Goal: Find specific page/section: Find specific page/section

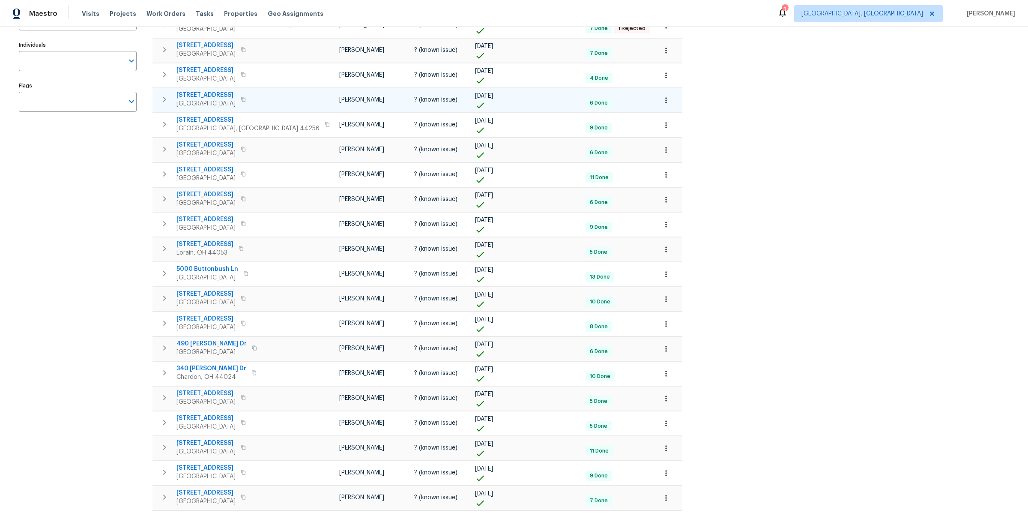
scroll to position [130, 0]
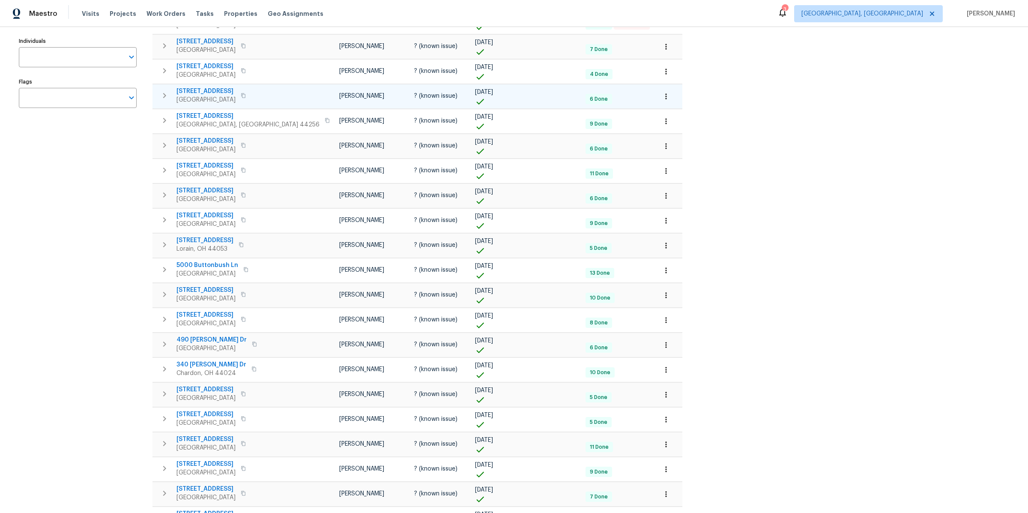
click at [243, 95] on icon "button" at bounding box center [243, 95] width 5 height 5
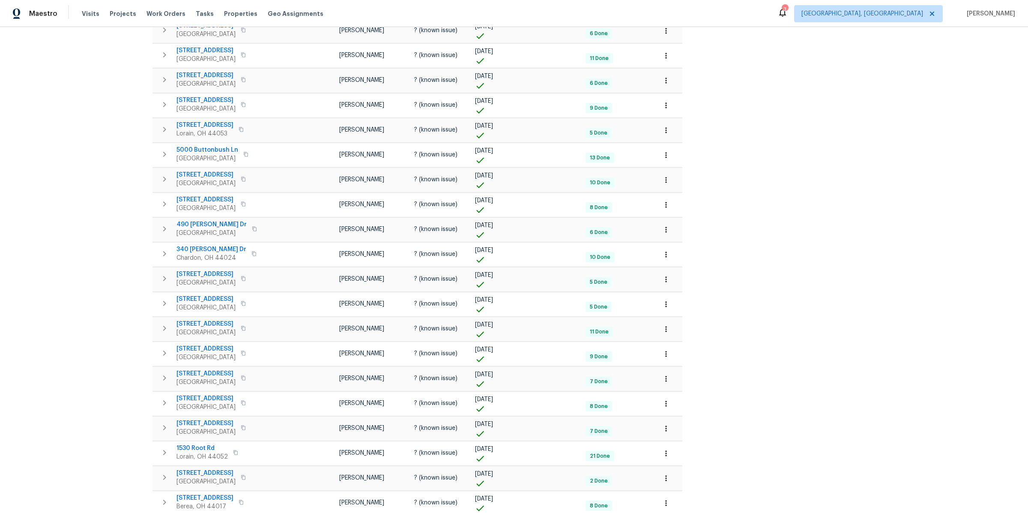
scroll to position [274, 0]
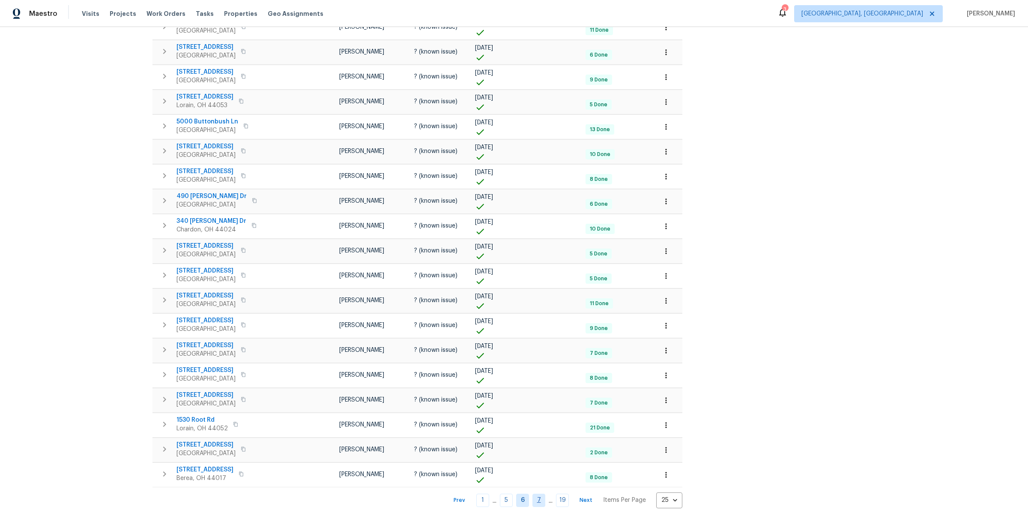
click at [532, 496] on link "7" at bounding box center [538, 499] width 13 height 13
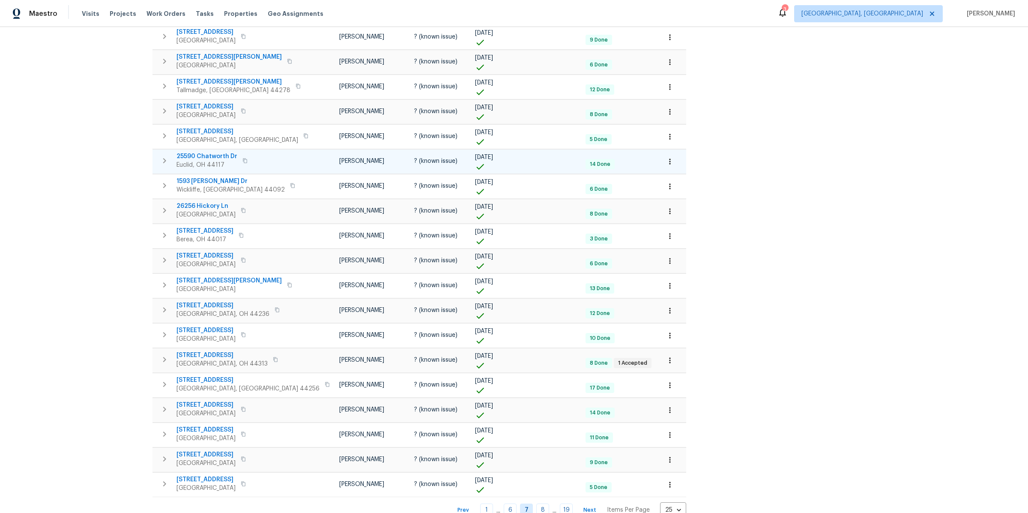
scroll to position [274, 0]
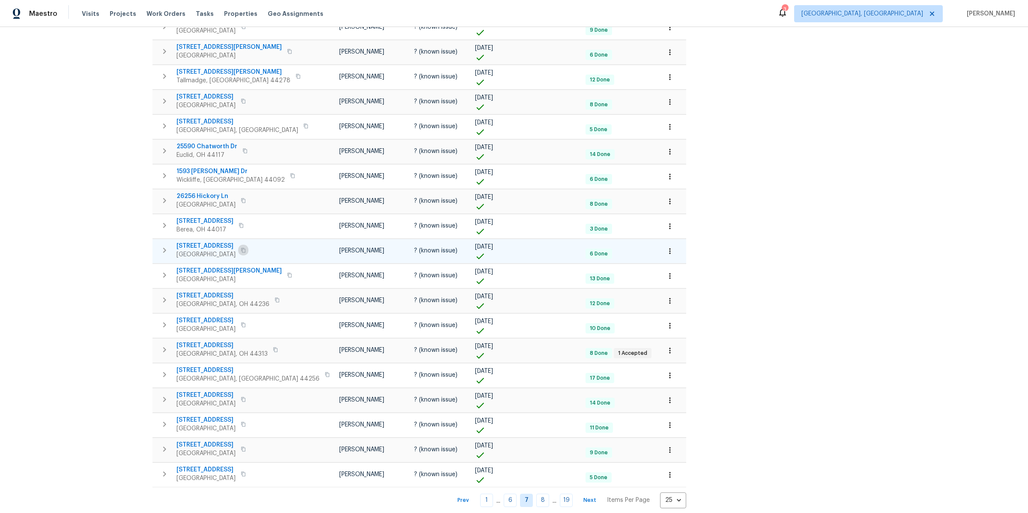
click at [242, 248] on icon "button" at bounding box center [243, 250] width 4 height 5
click at [244, 397] on icon "button" at bounding box center [243, 399] width 5 height 5
click at [536, 493] on link "8" at bounding box center [542, 499] width 13 height 13
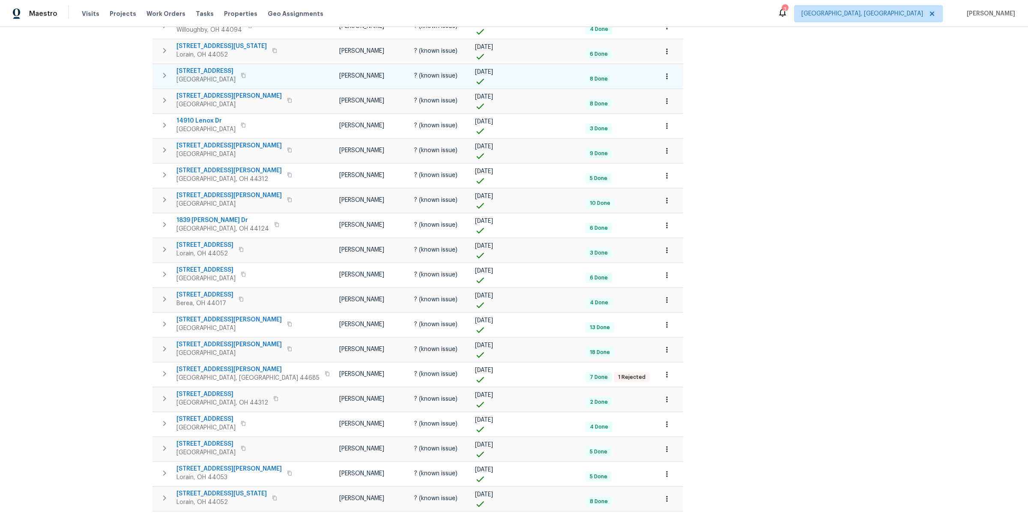
scroll to position [230, 0]
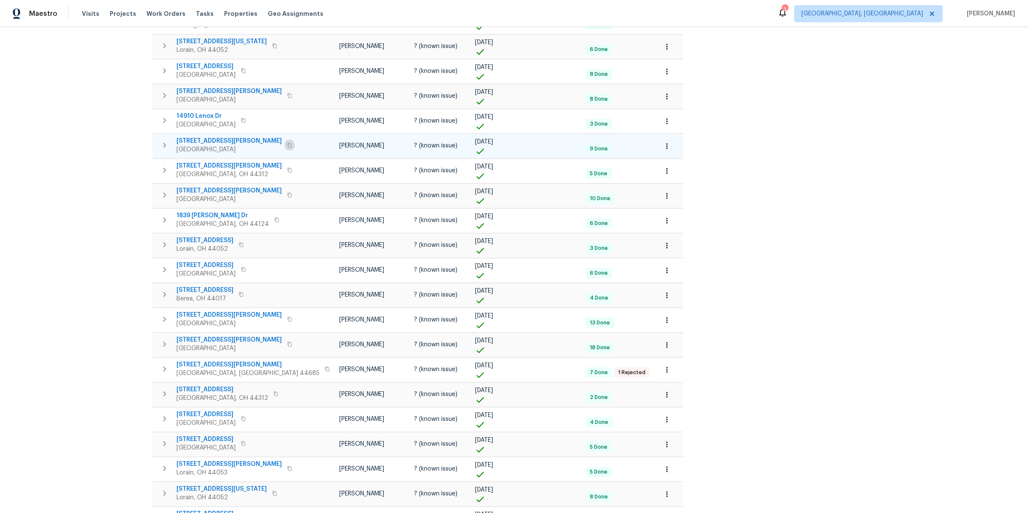
click at [287, 143] on icon "button" at bounding box center [289, 145] width 4 height 5
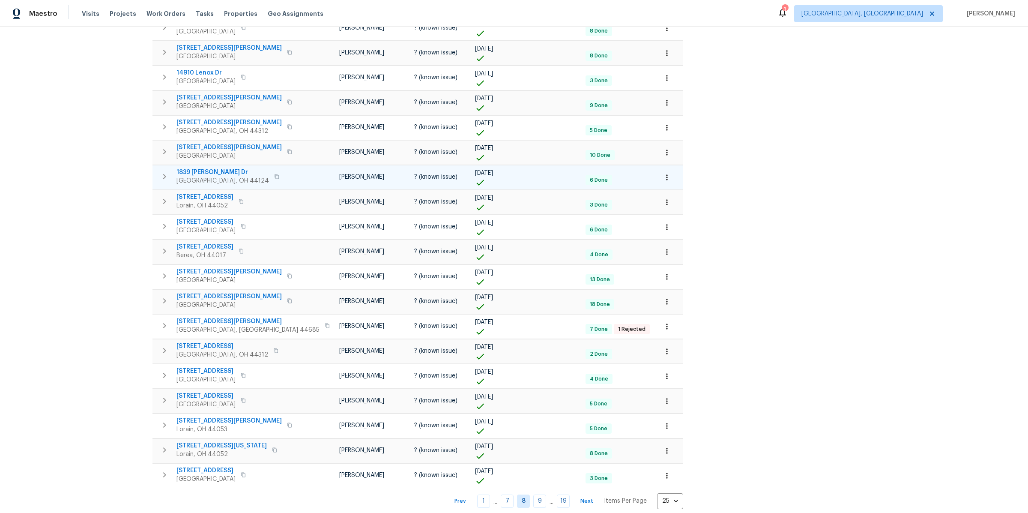
scroll to position [274, 0]
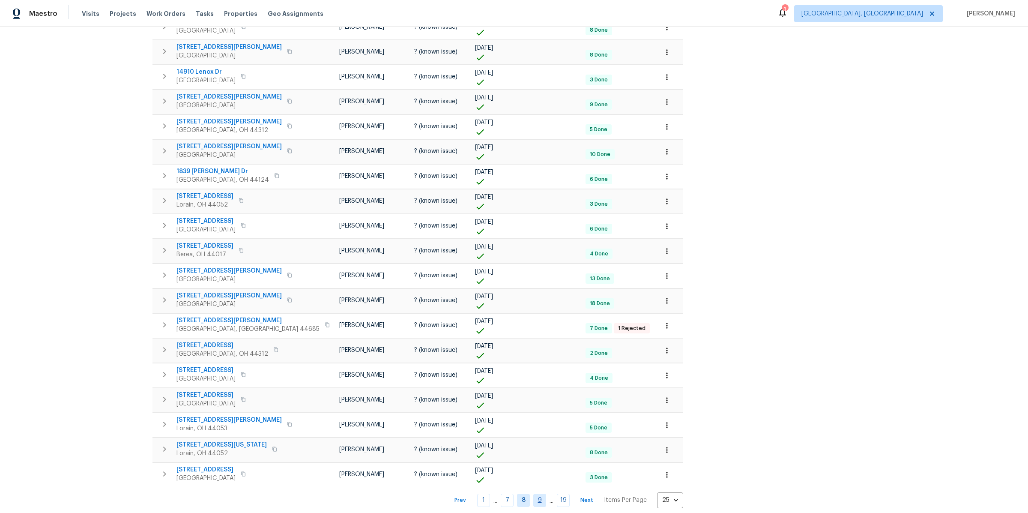
click at [533, 493] on link "9" at bounding box center [539, 499] width 13 height 13
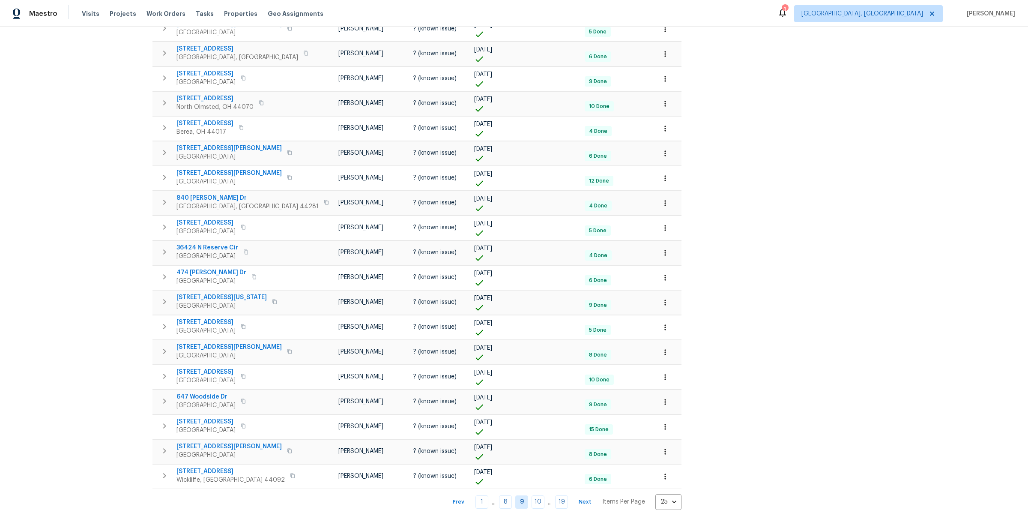
scroll to position [274, 0]
click at [531, 494] on link "10" at bounding box center [537, 499] width 13 height 13
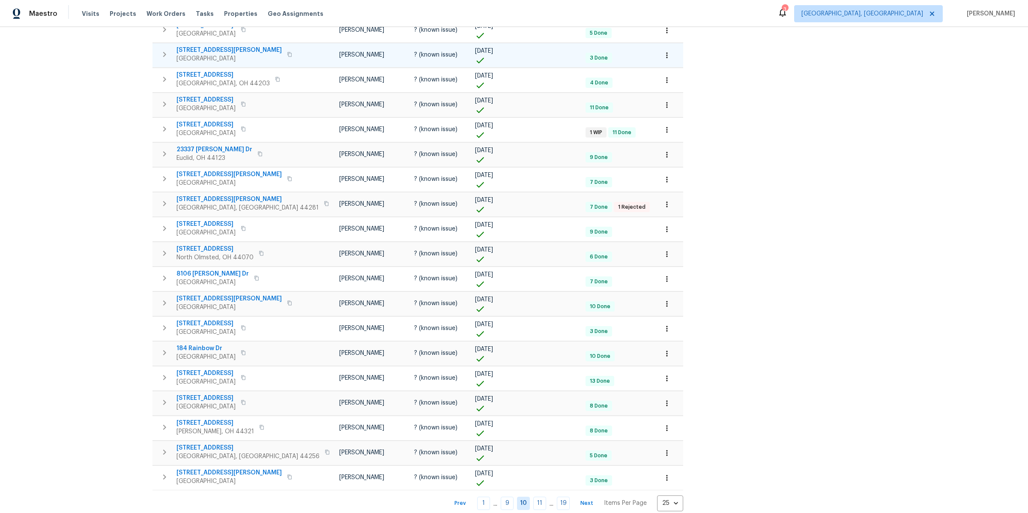
scroll to position [274, 0]
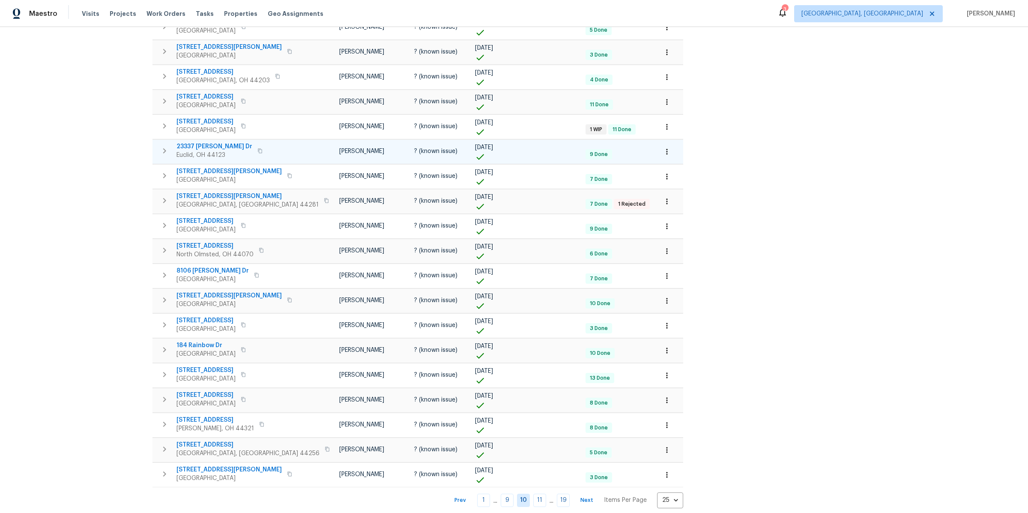
click at [257, 148] on icon "button" at bounding box center [259, 150] width 5 height 5
click at [533, 493] on link "11" at bounding box center [539, 499] width 13 height 13
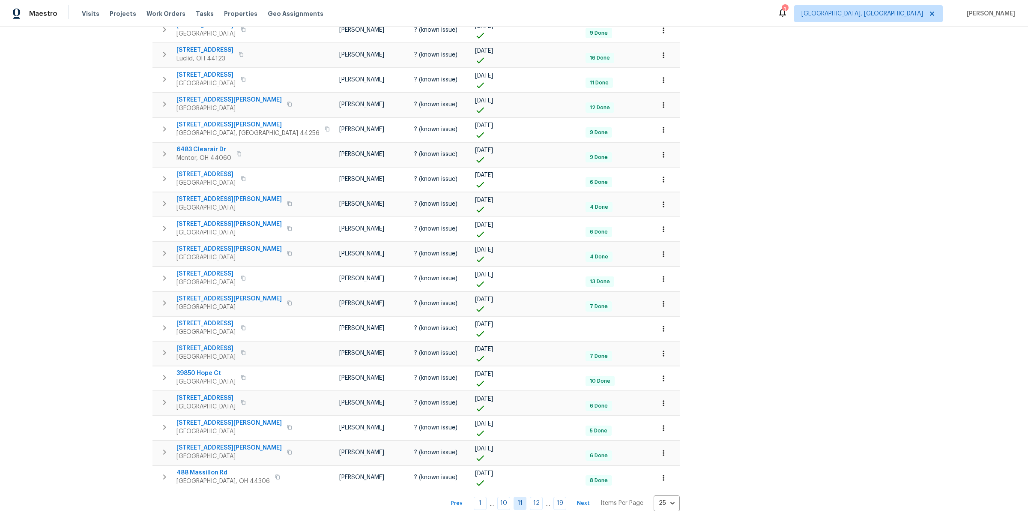
scroll to position [274, 0]
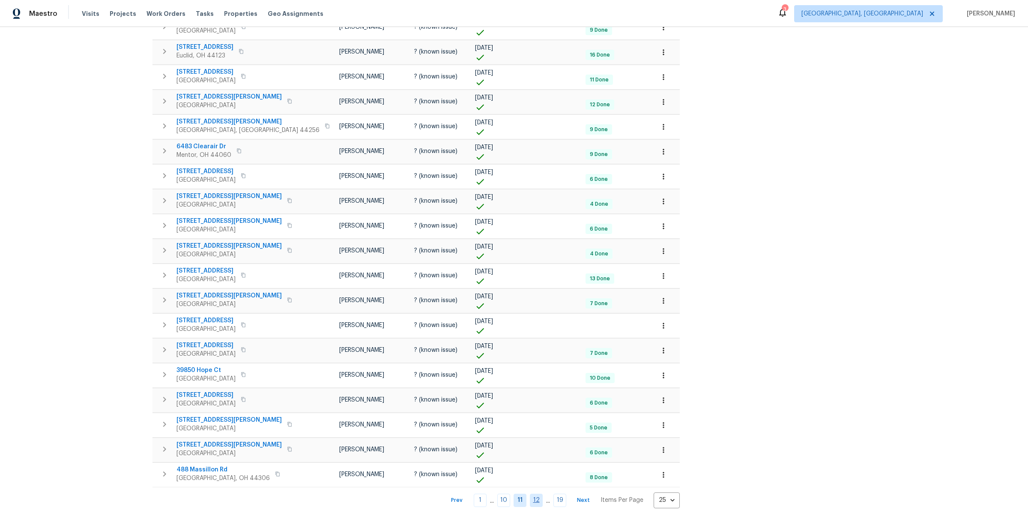
click at [530, 494] on link "12" at bounding box center [536, 499] width 13 height 13
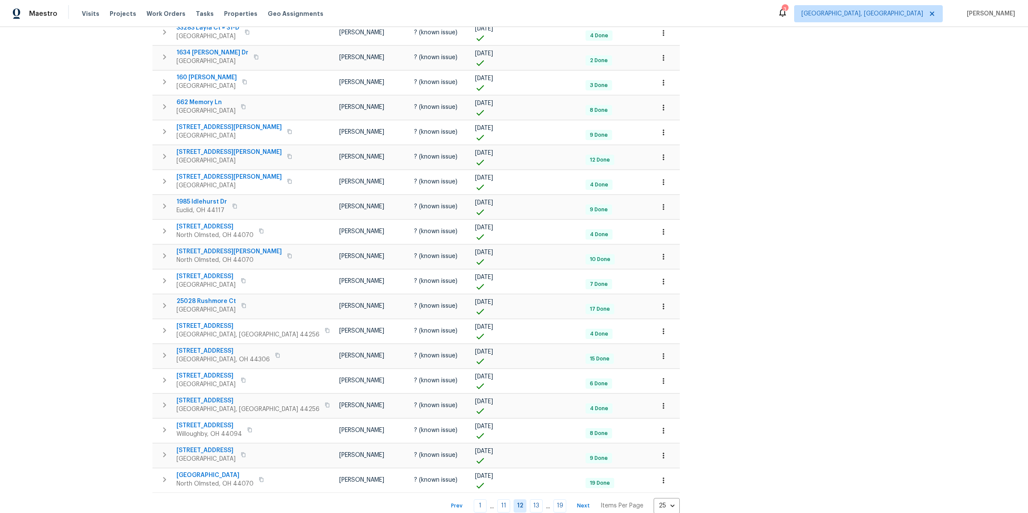
scroll to position [274, 0]
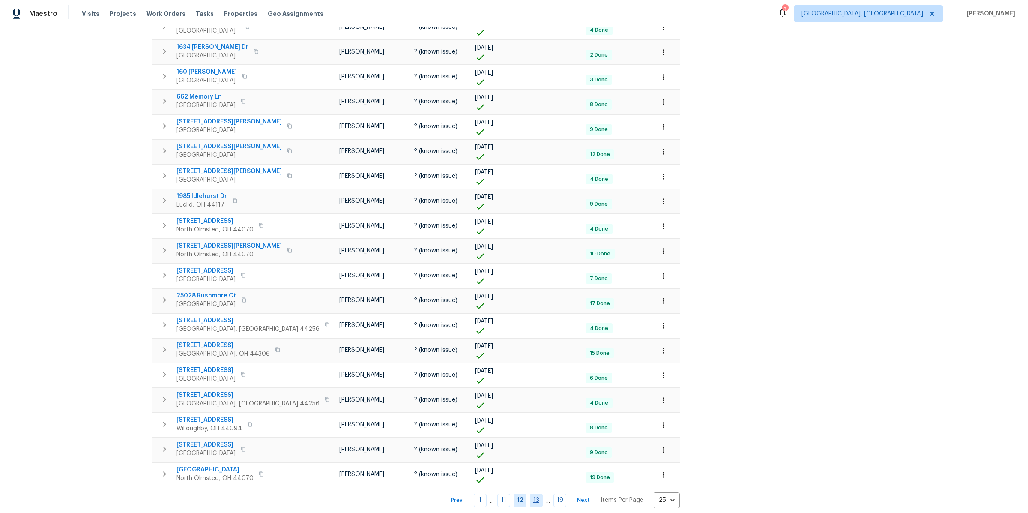
click at [530, 493] on link "13" at bounding box center [536, 499] width 13 height 13
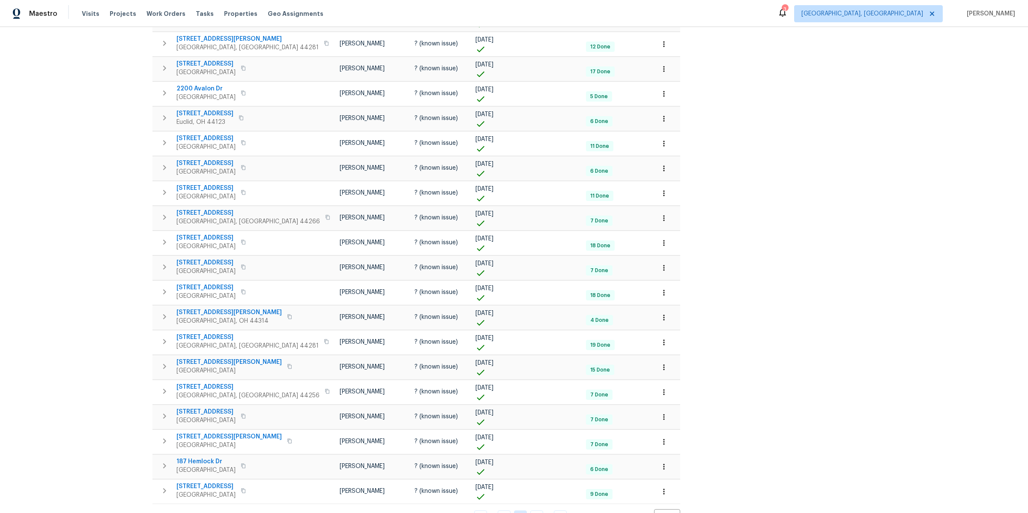
scroll to position [260, 0]
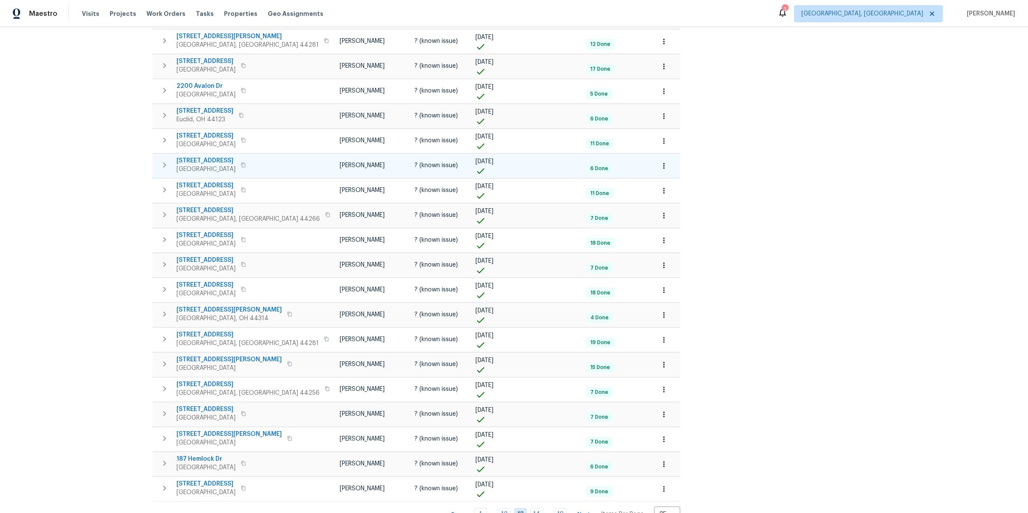
click at [238, 164] on button "button" at bounding box center [243, 165] width 10 height 12
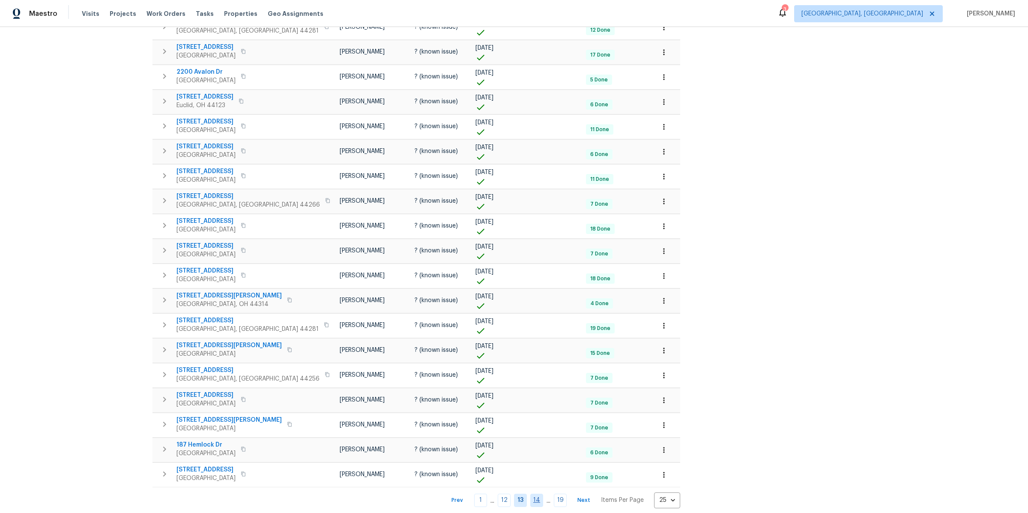
click at [530, 493] on link "14" at bounding box center [536, 499] width 13 height 13
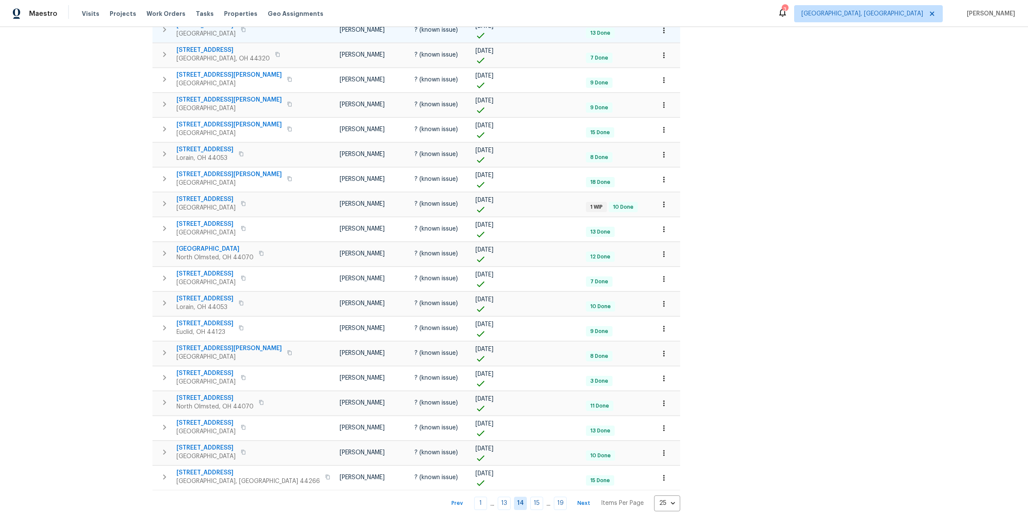
scroll to position [274, 0]
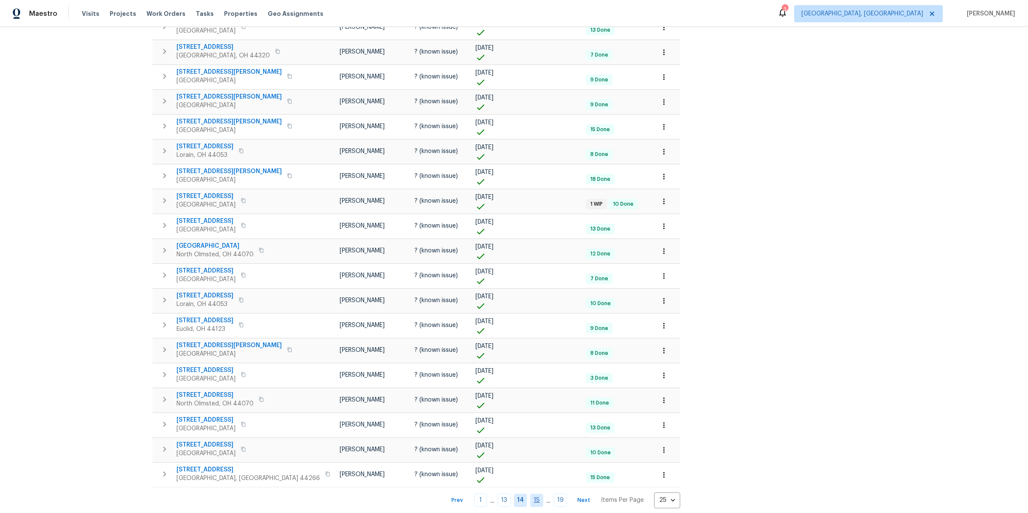
click at [530, 493] on link "15" at bounding box center [536, 499] width 13 height 13
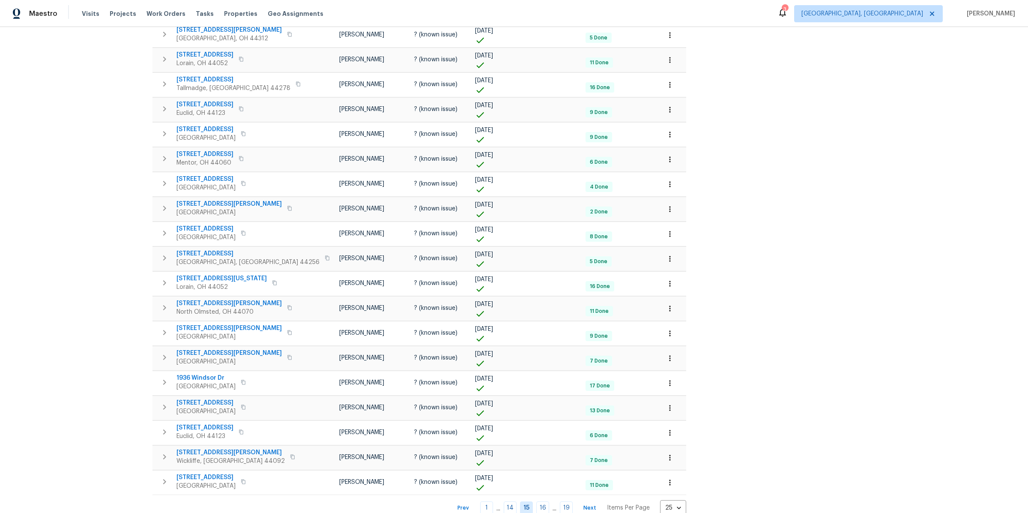
scroll to position [274, 0]
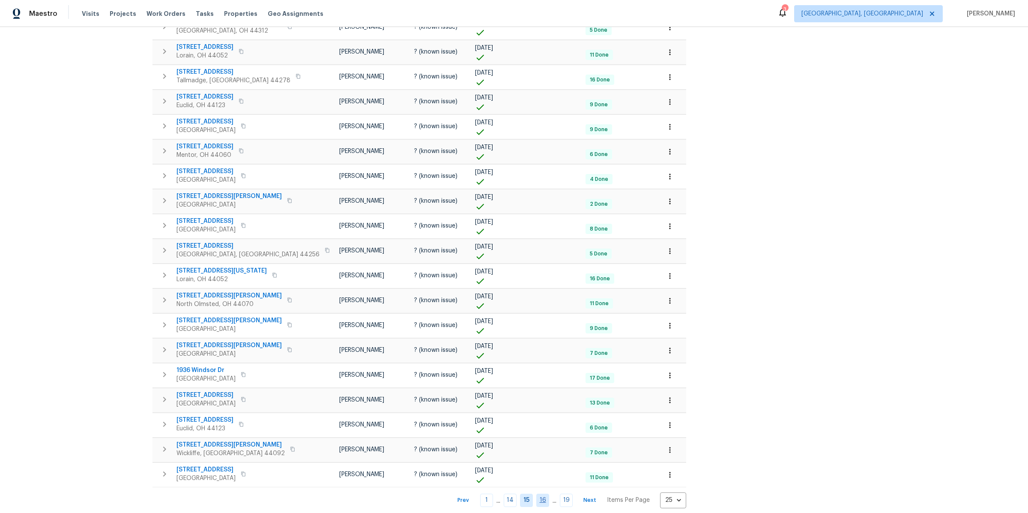
click at [536, 493] on link "16" at bounding box center [542, 499] width 13 height 13
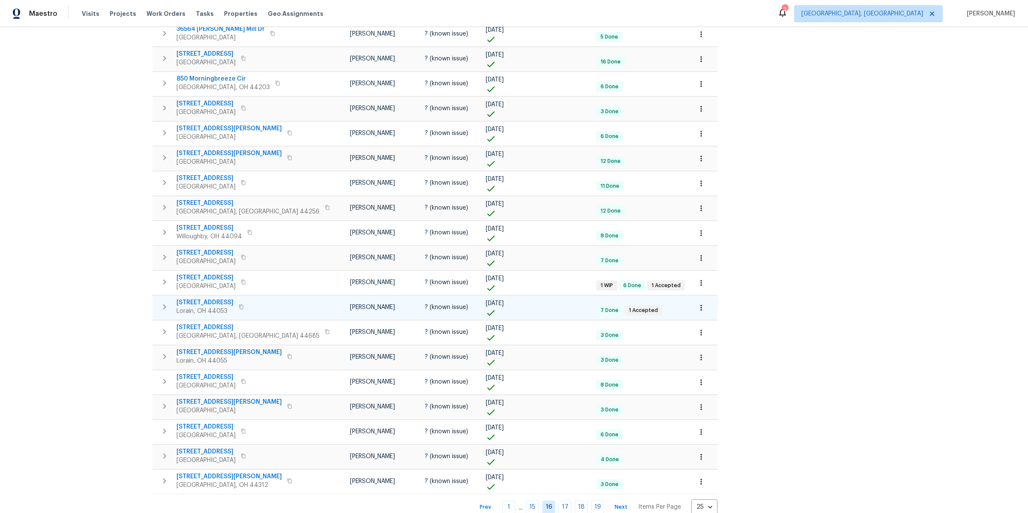
scroll to position [274, 0]
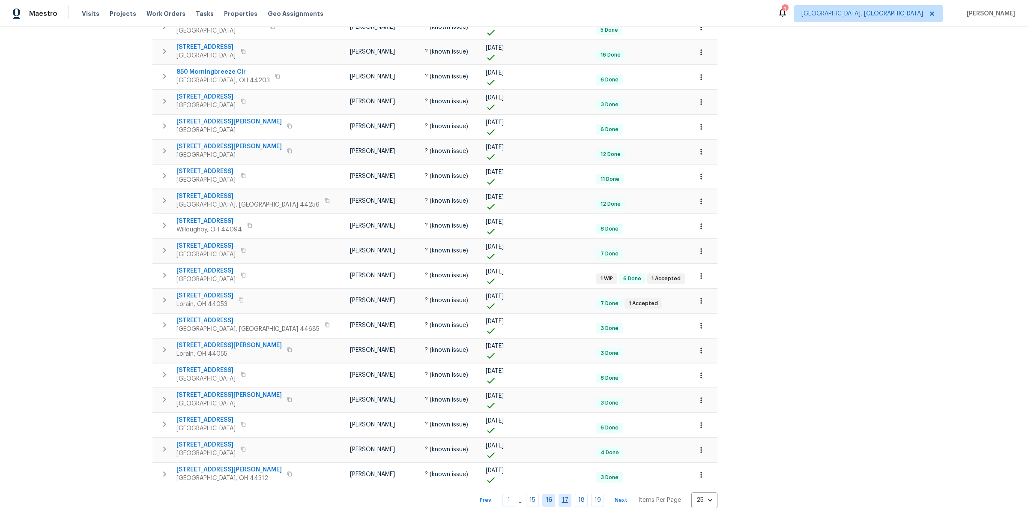
click at [558, 493] on link "17" at bounding box center [564, 499] width 13 height 13
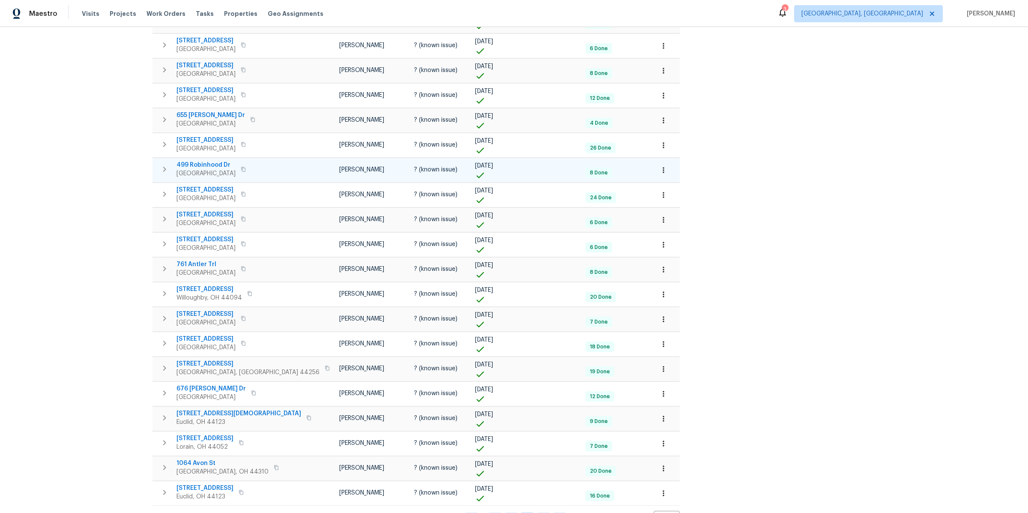
scroll to position [274, 0]
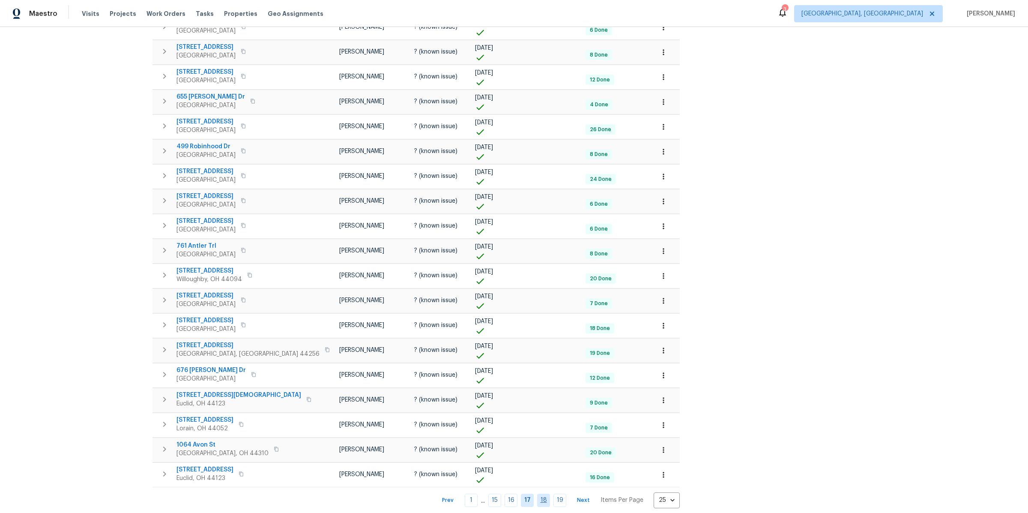
click at [537, 494] on link "18" at bounding box center [543, 499] width 13 height 13
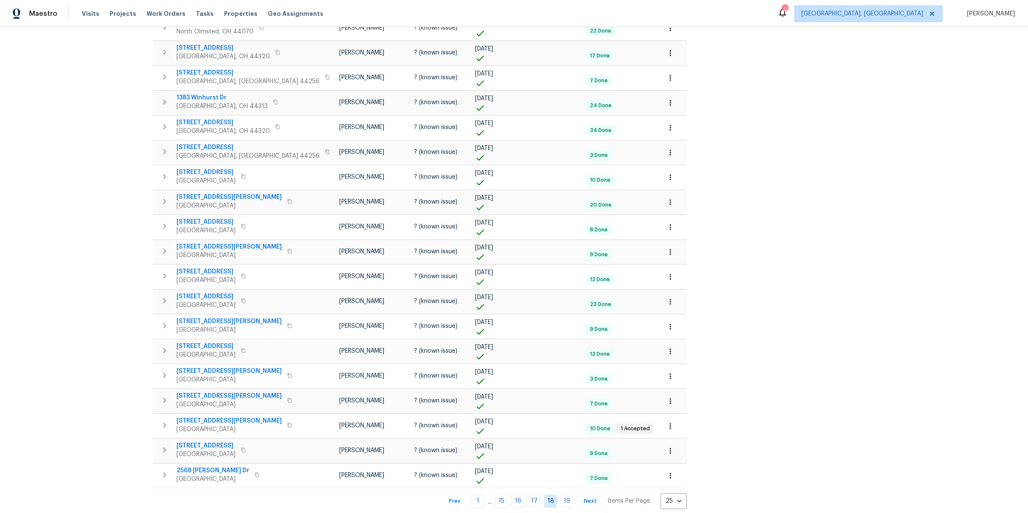
scroll to position [274, 0]
click at [560, 493] on link "19" at bounding box center [566, 499] width 13 height 13
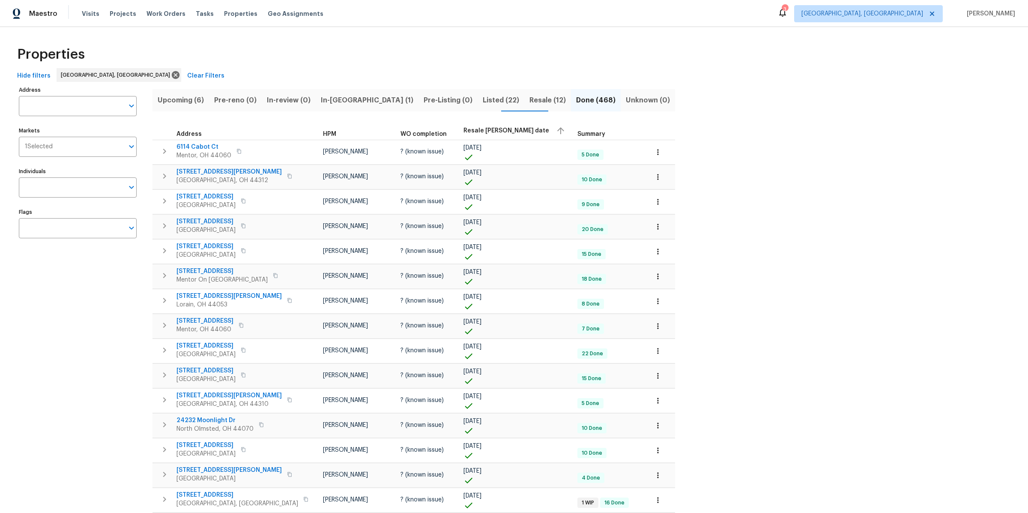
click at [529, 102] on span "Resale (12)" at bounding box center [547, 100] width 36 height 12
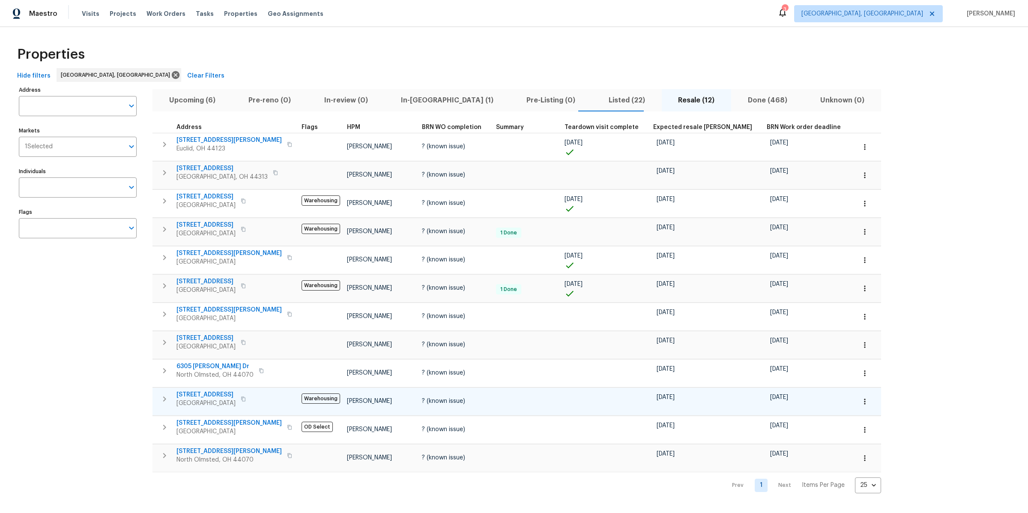
click at [245, 397] on icon "button" at bounding box center [243, 398] width 5 height 5
click at [597, 99] on span "Listed (22)" at bounding box center [626, 100] width 59 height 12
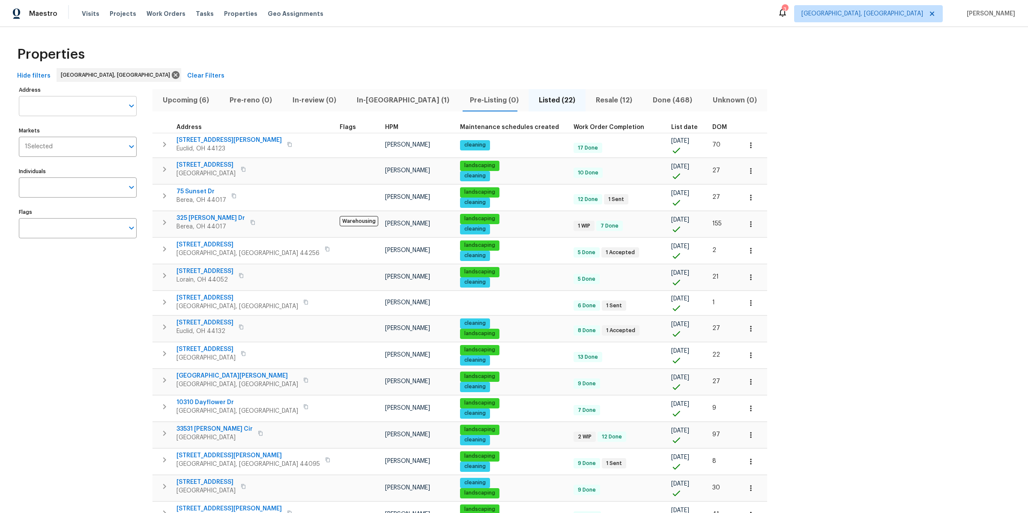
click at [38, 99] on input "Address" at bounding box center [71, 106] width 105 height 20
type input "E cleveland"
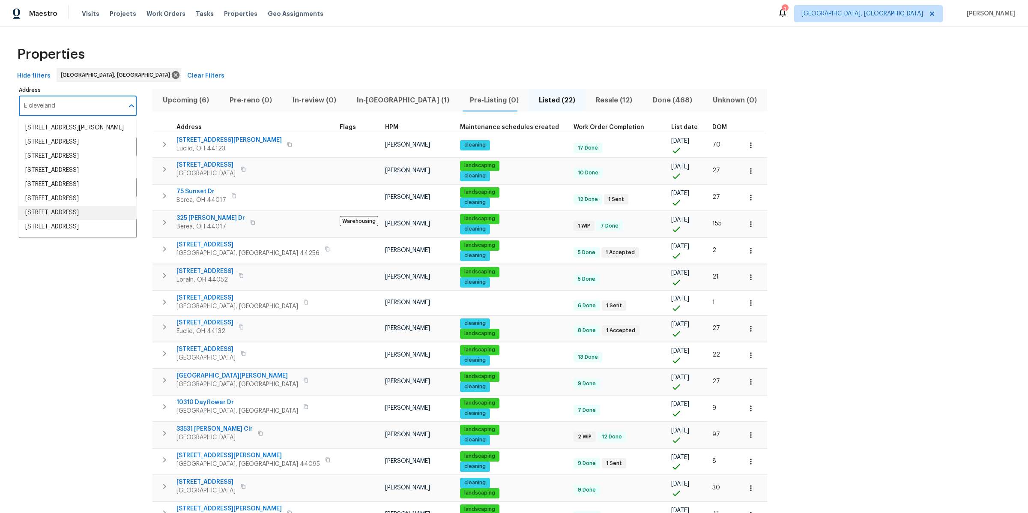
click at [57, 220] on li "[STREET_ADDRESS]" at bounding box center [77, 213] width 118 height 14
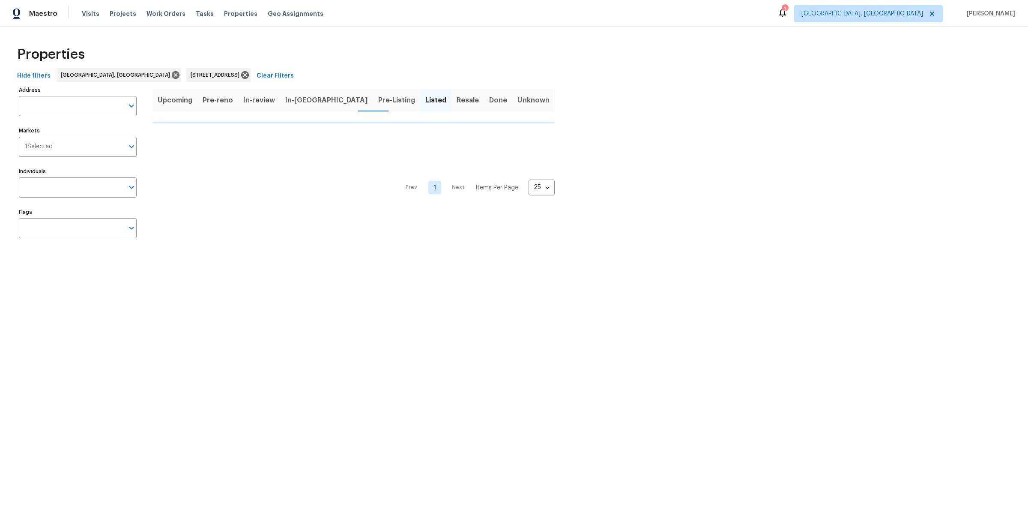
type input "[STREET_ADDRESS]"
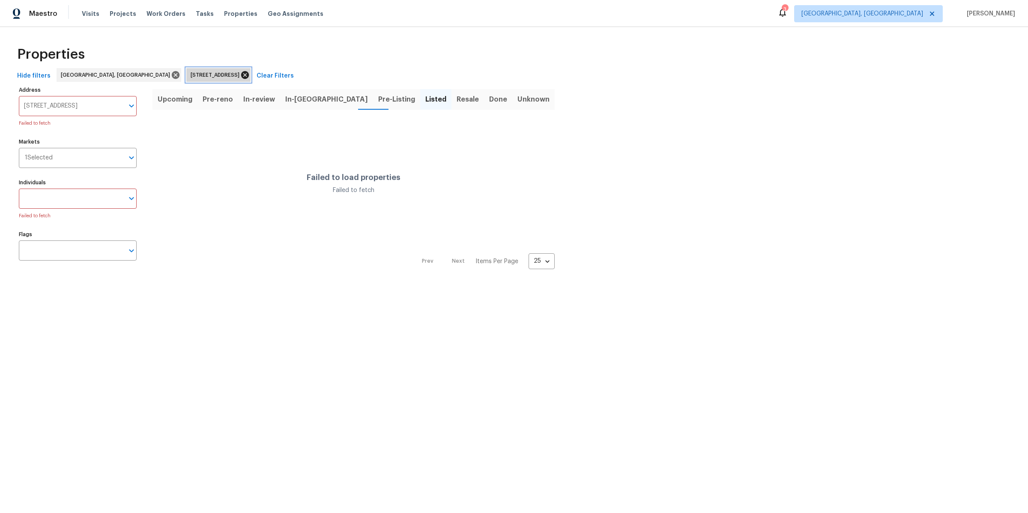
click at [241, 74] on icon at bounding box center [245, 75] width 8 height 8
